Goal: Task Accomplishment & Management: Use online tool/utility

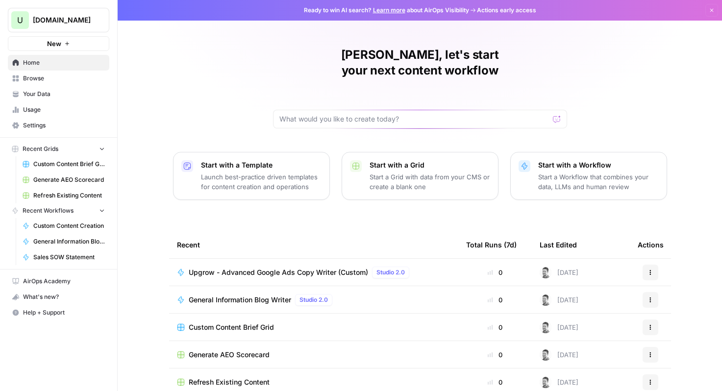
click at [56, 75] on span "Browse" at bounding box center [64, 78] width 82 height 9
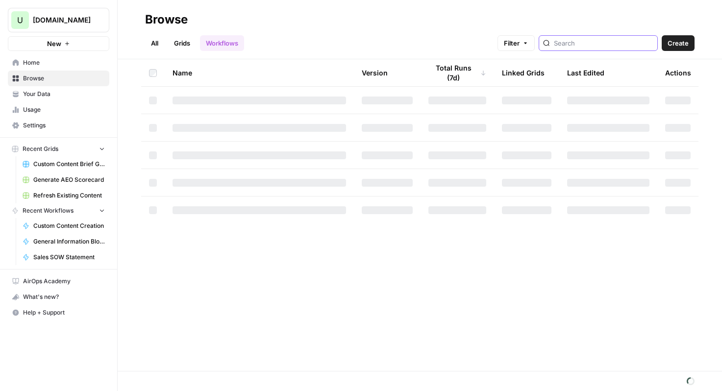
click at [608, 41] on input "search" at bounding box center [603, 43] width 99 height 10
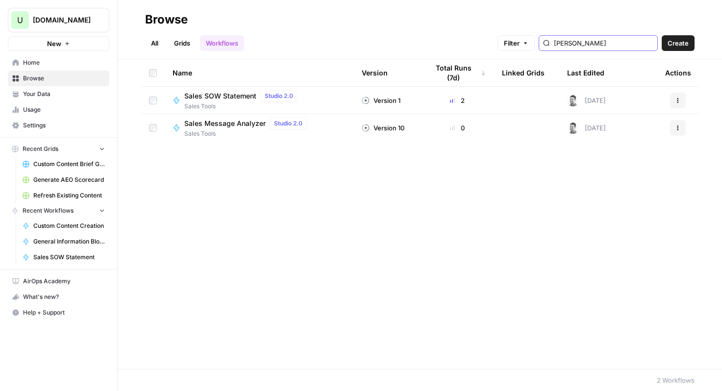
type input "[PERSON_NAME]"
click at [200, 98] on span "Sales SOW Statement" at bounding box center [220, 96] width 72 height 10
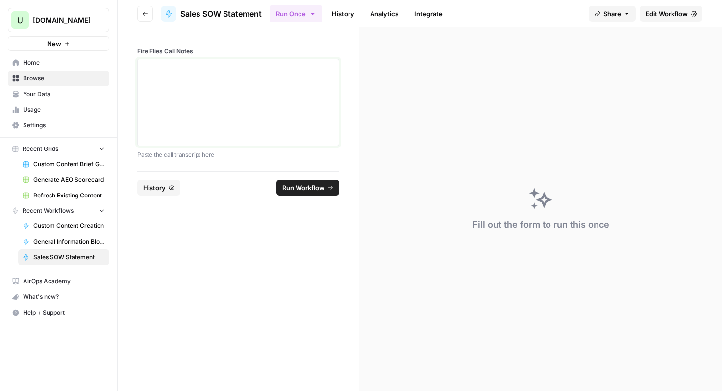
click at [145, 66] on p at bounding box center [238, 68] width 189 height 10
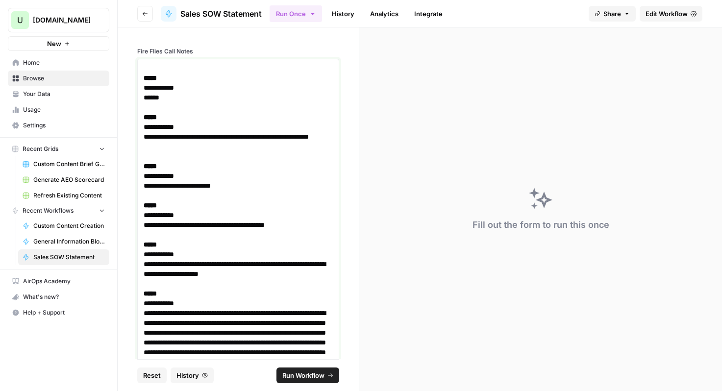
scroll to position [7388, 0]
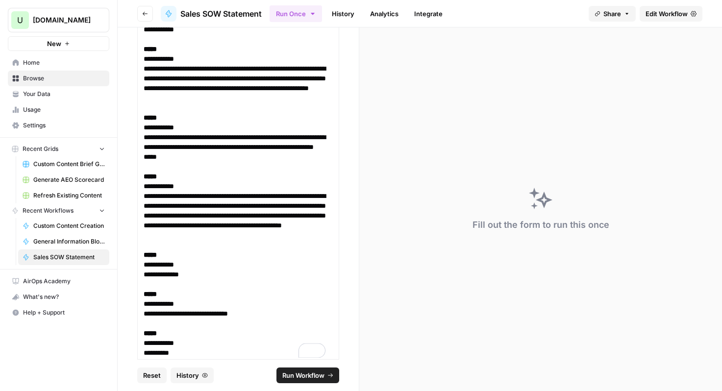
click at [298, 373] on span "Run Workflow" at bounding box center [303, 375] width 42 height 10
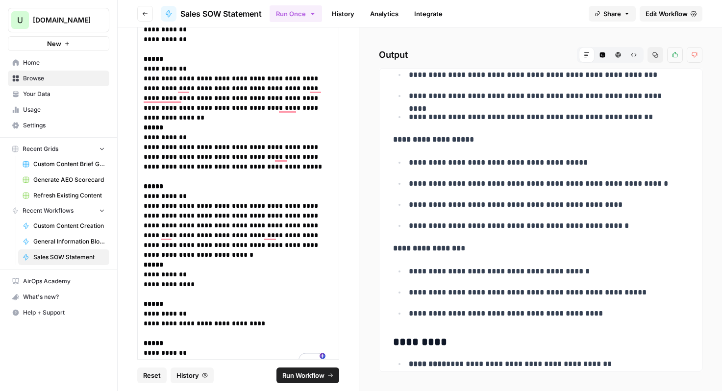
scroll to position [1187, 0]
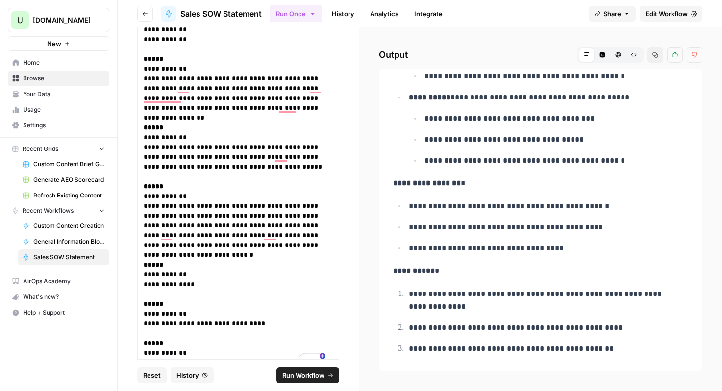
click at [653, 55] on icon "button" at bounding box center [655, 55] width 6 height 6
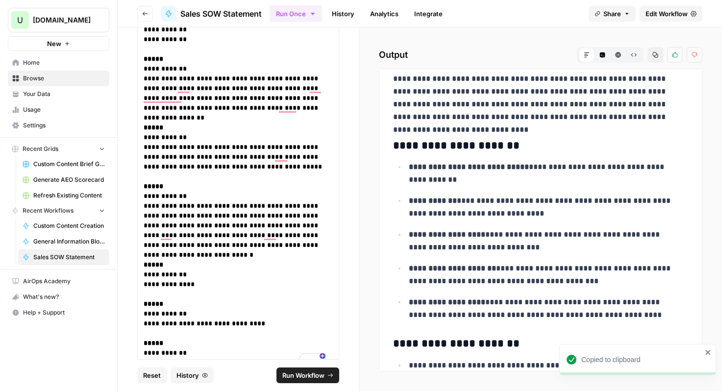
scroll to position [0, 0]
